Goal: Information Seeking & Learning: Compare options

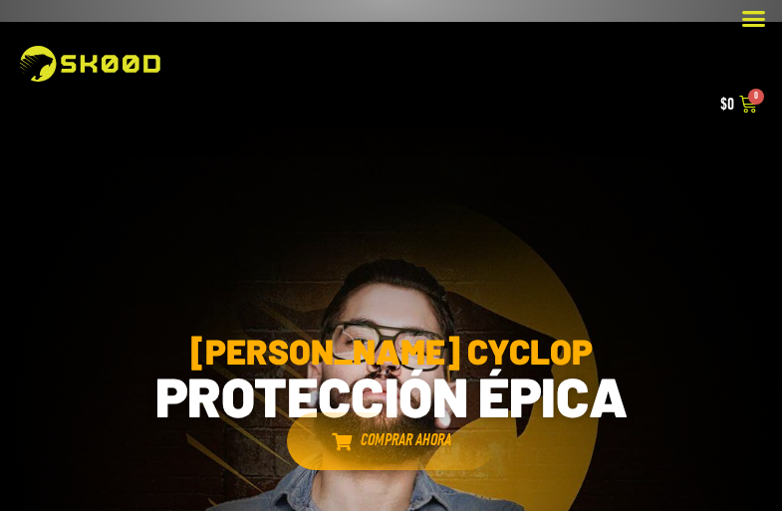
select select "recent"
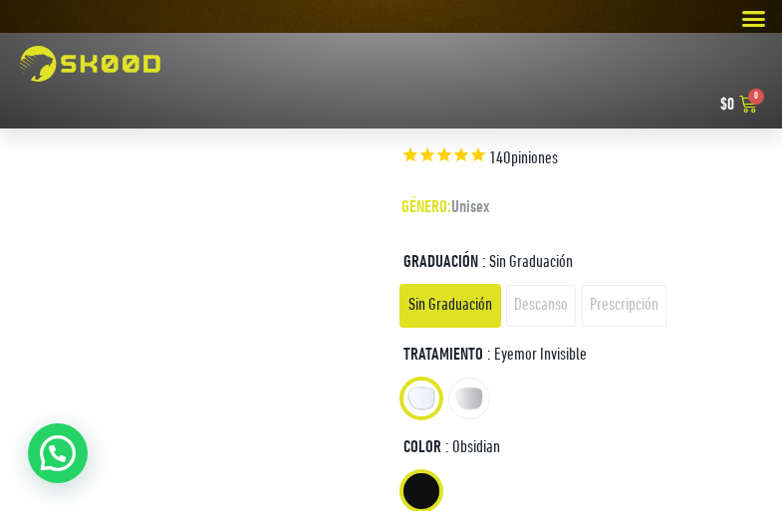
click at [421, 490] on li "Color" at bounding box center [422, 491] width 40 height 40
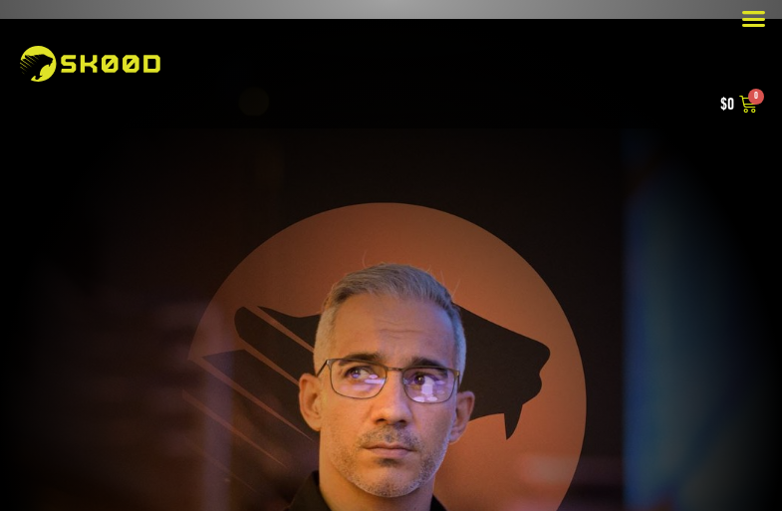
select select "recent"
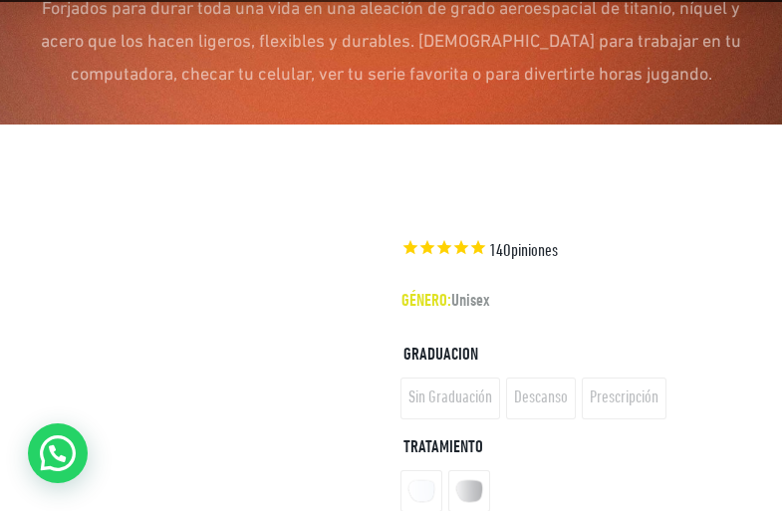
scroll to position [1305, 0]
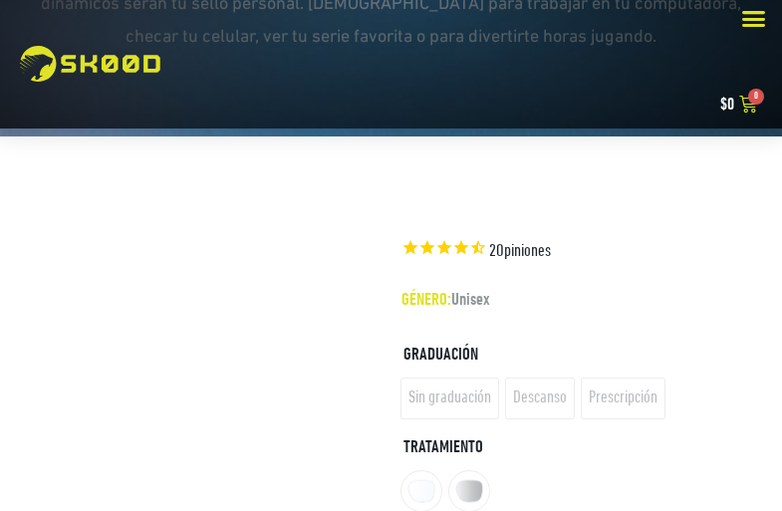
select select "recent"
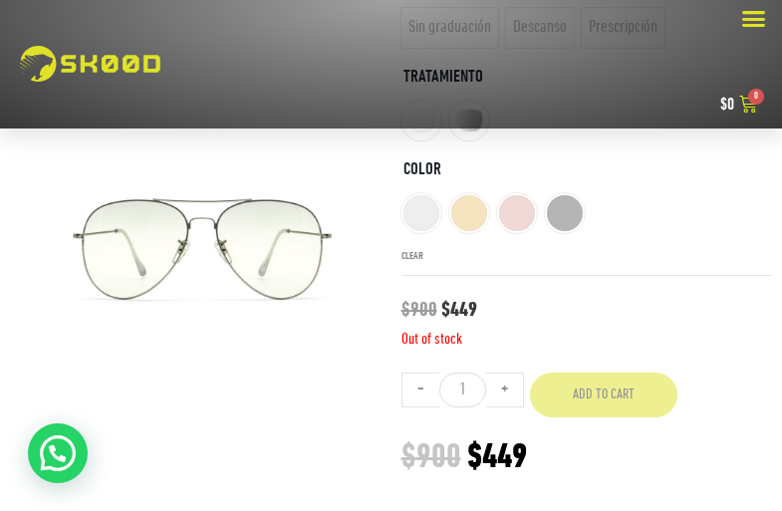
scroll to position [1705, 0]
